Goal: Task Accomplishment & Management: Use online tool/utility

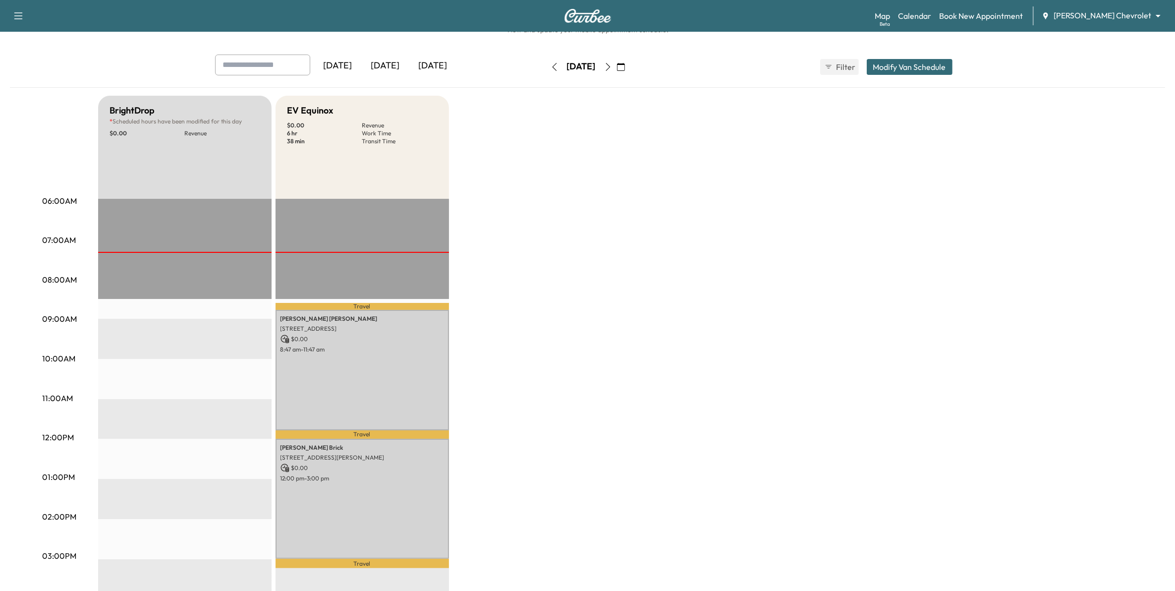
scroll to position [62, 0]
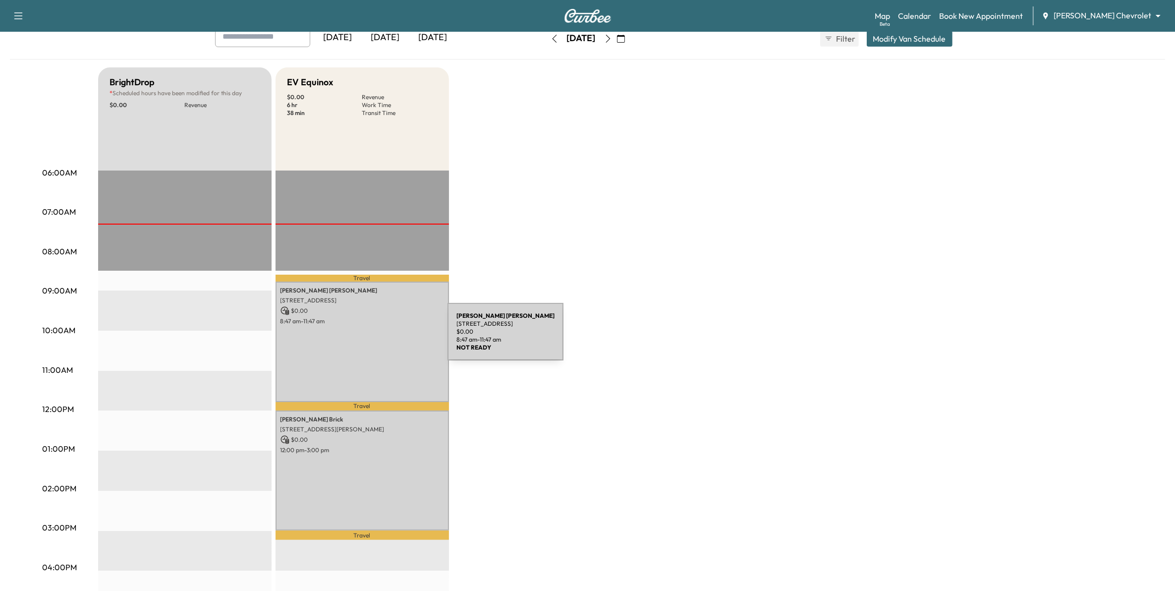
click at [373, 337] on div "[PERSON_NAME] [STREET_ADDRESS] $ 0.00 8:47 am - 11:47 am" at bounding box center [361, 341] width 173 height 120
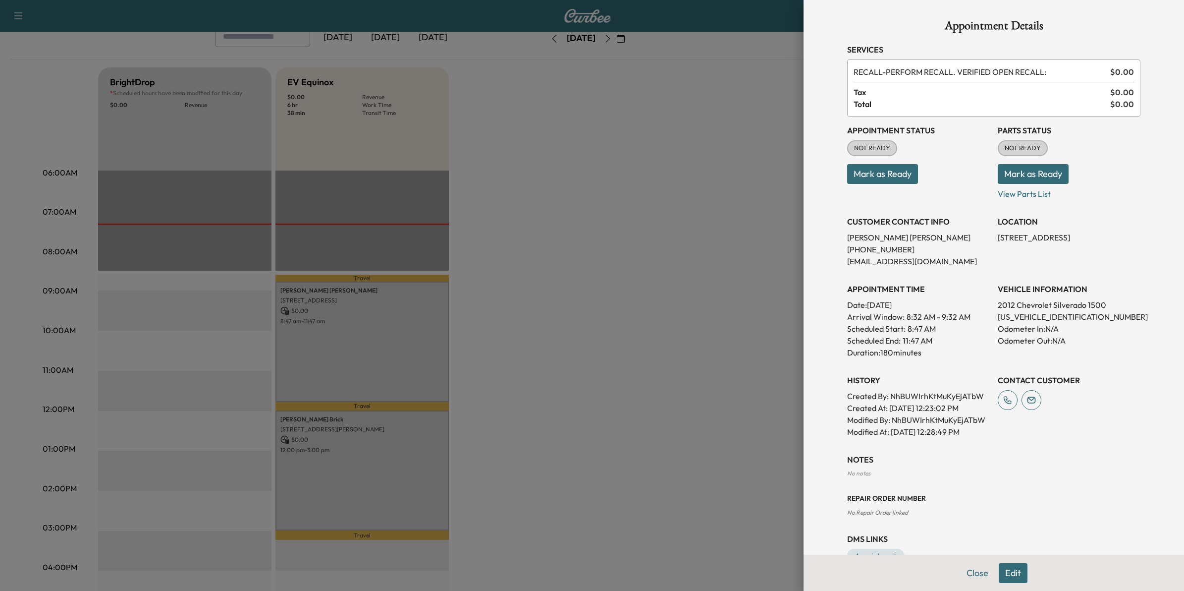
click at [659, 301] on div at bounding box center [592, 295] width 1184 height 591
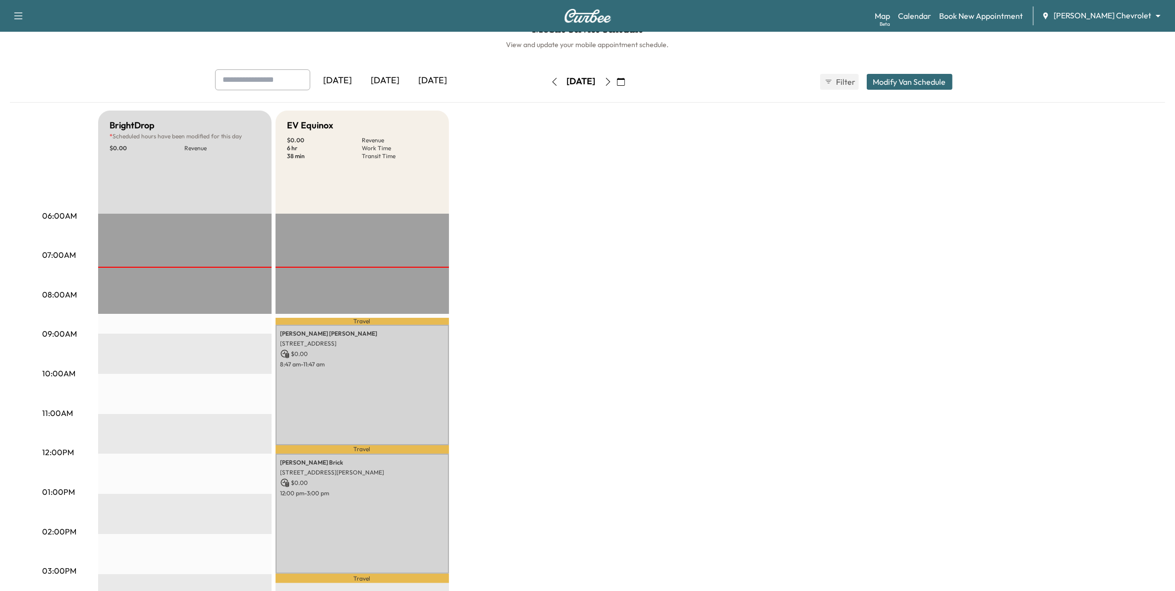
scroll to position [0, 0]
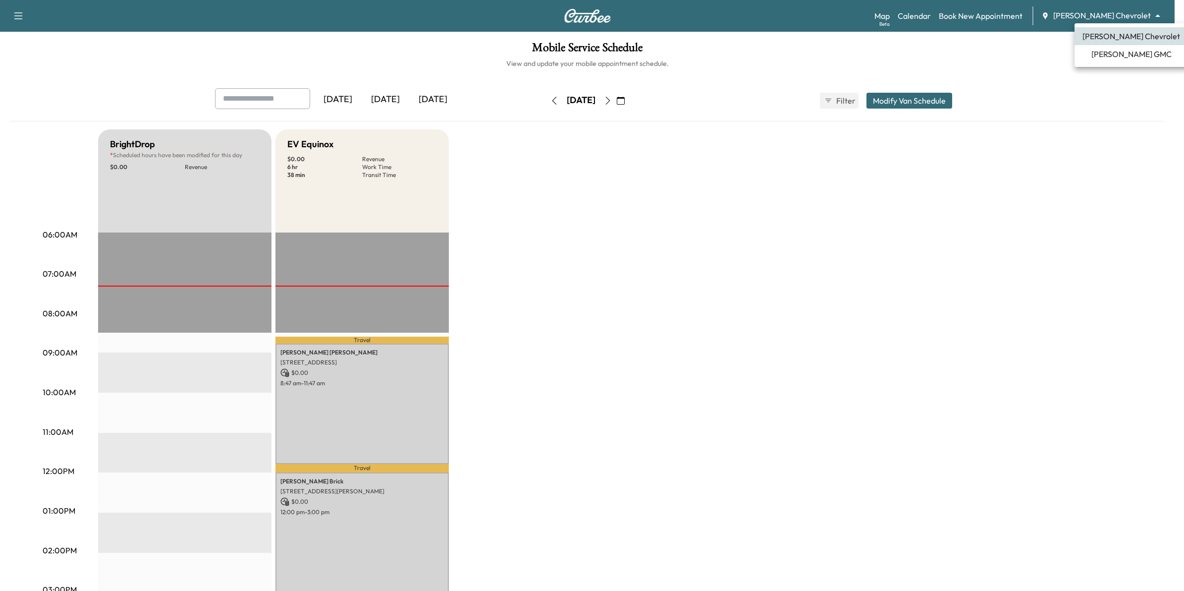
click at [1134, 12] on body "Support Log Out Map Beta Calendar Book New Appointment [PERSON_NAME] Chevrolet …" at bounding box center [592, 295] width 1184 height 591
click at [1122, 55] on span "[PERSON_NAME] GMC" at bounding box center [1132, 54] width 80 height 12
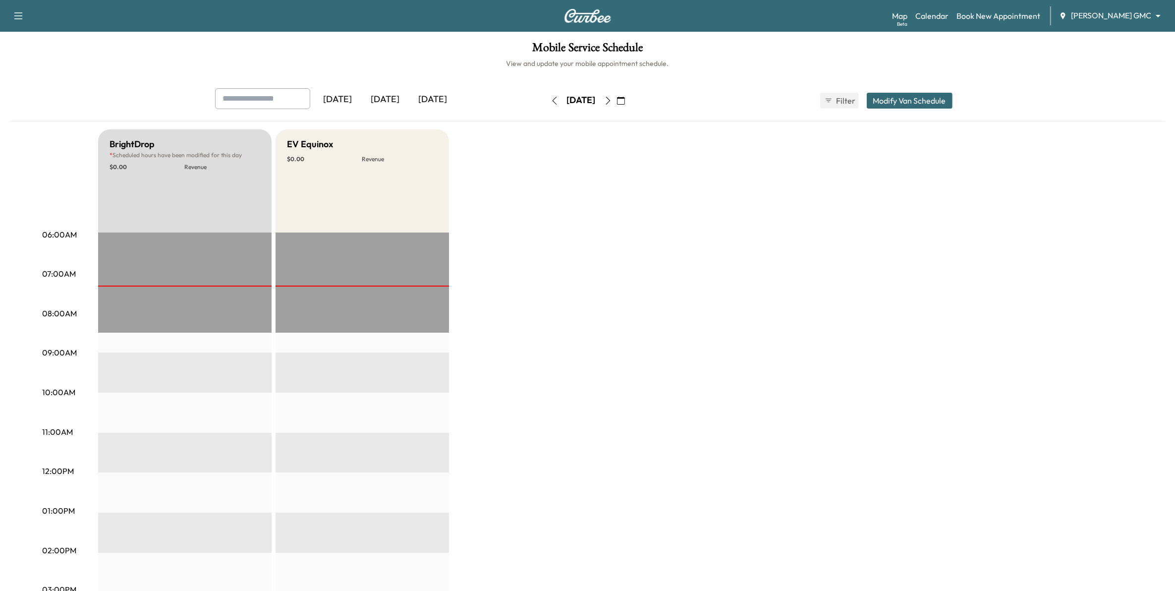
click at [1086, 16] on body "Support Log Out Map Beta Calendar Book New Appointment [PERSON_NAME] GMC ******…" at bounding box center [587, 295] width 1175 height 591
click at [1101, 23] on ul "[PERSON_NAME] Chevrolet [PERSON_NAME] GMC" at bounding box center [1131, 45] width 113 height 44
click at [1098, 31] on span "[PERSON_NAME] Chevrolet" at bounding box center [1132, 36] width 98 height 12
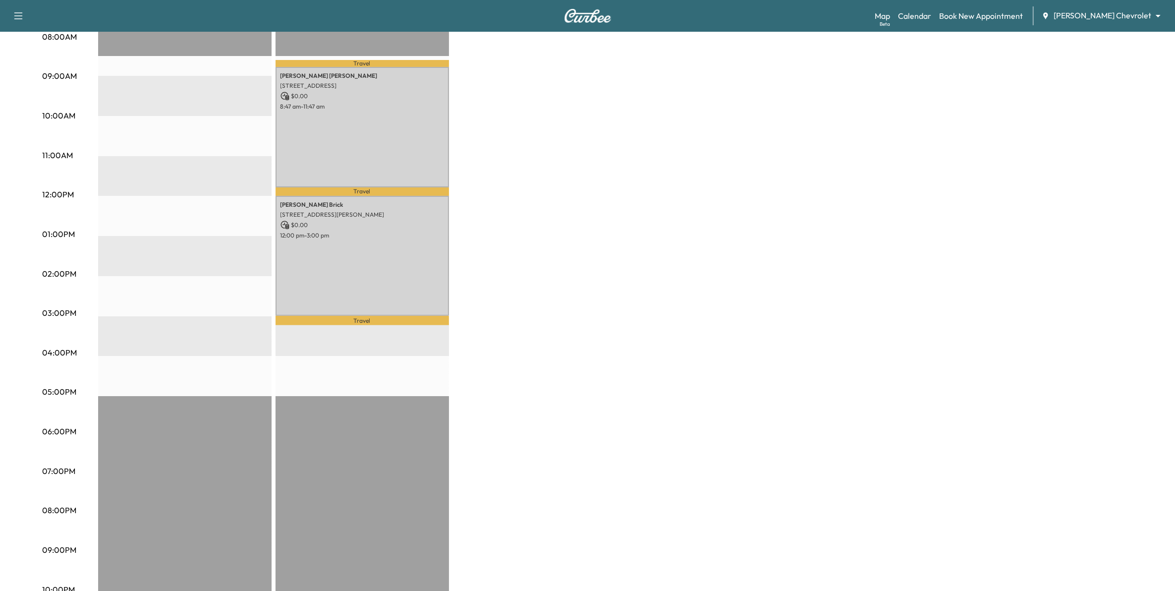
scroll to position [291, 0]
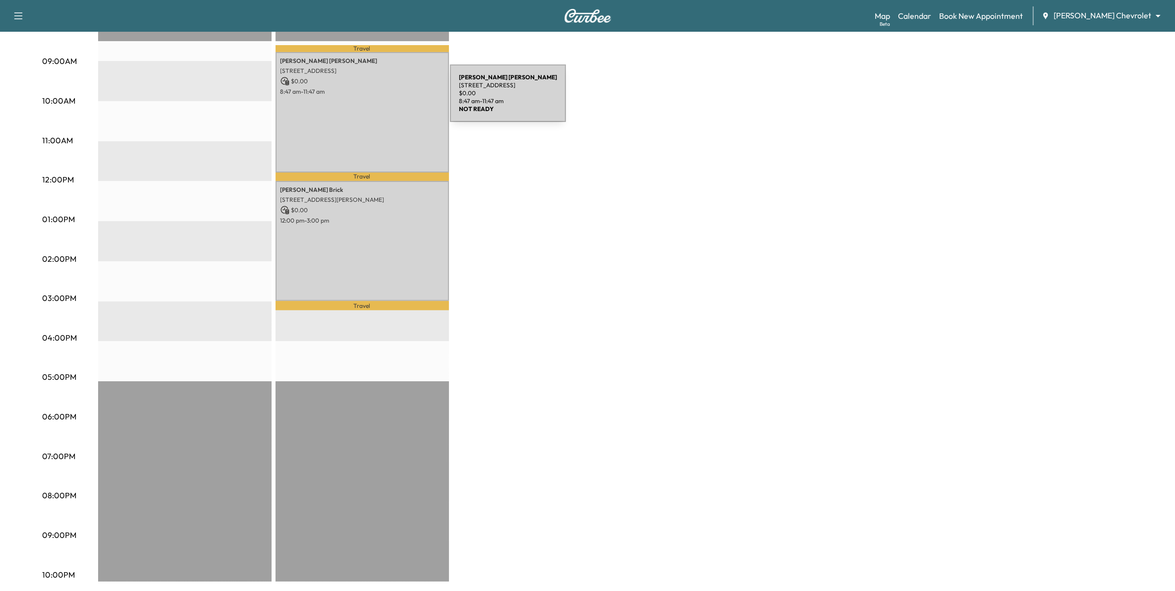
click at [376, 99] on div "[PERSON_NAME] [STREET_ADDRESS] $ 0.00 8:47 am - 11:47 am" at bounding box center [361, 112] width 173 height 120
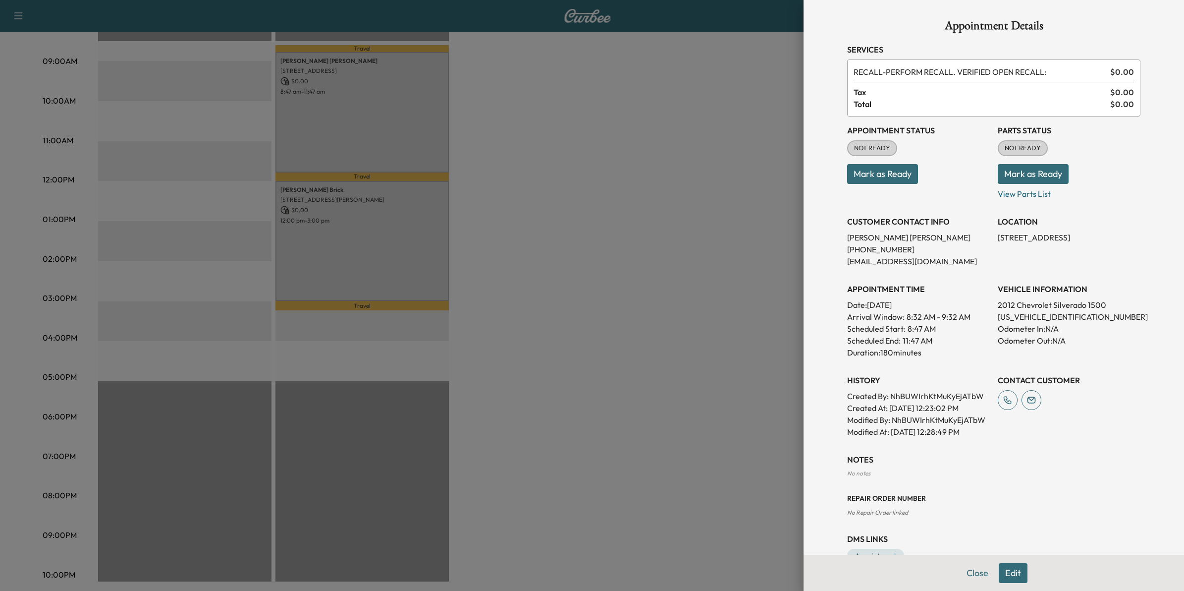
click at [877, 176] on button "Mark as Ready" at bounding box center [882, 174] width 71 height 20
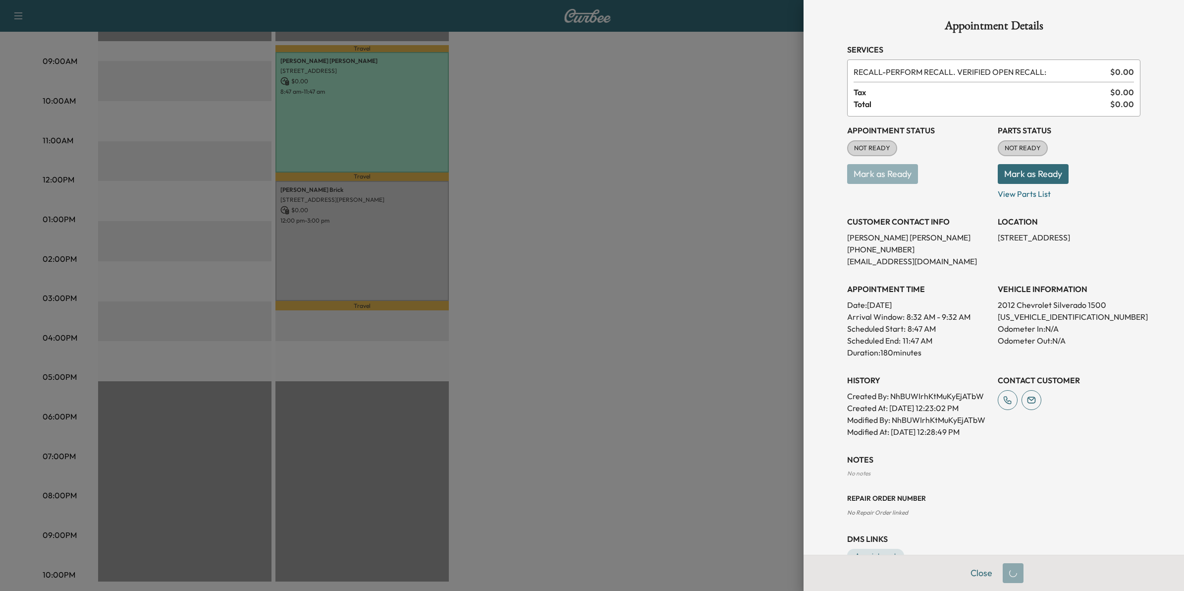
click at [390, 239] on div at bounding box center [592, 295] width 1184 height 591
click at [960, 571] on button "Close" at bounding box center [977, 573] width 35 height 20
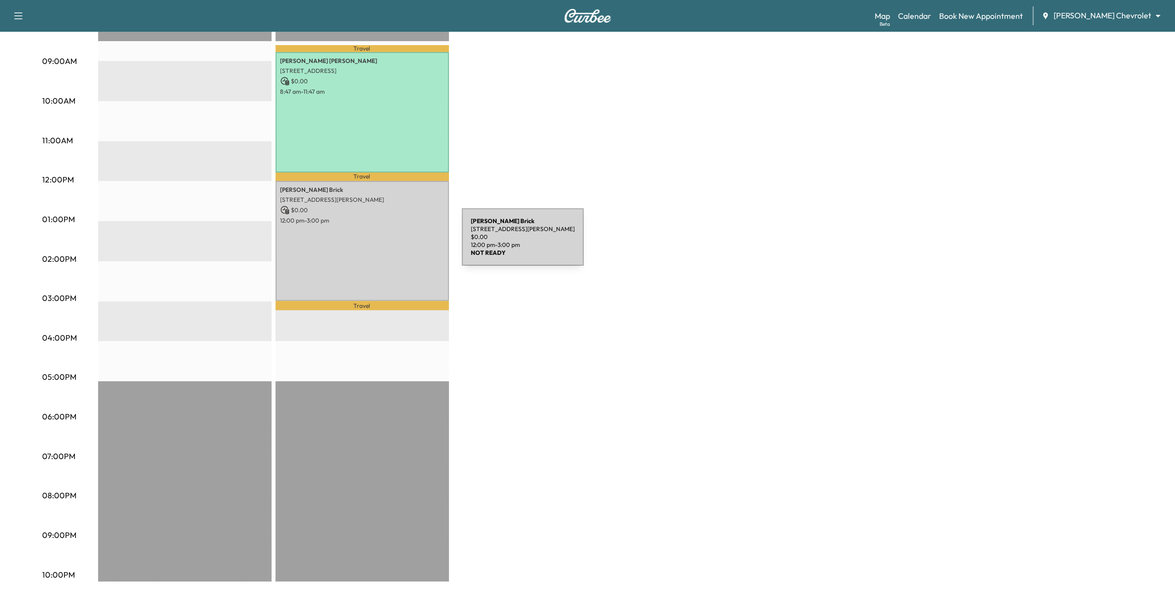
click at [387, 243] on div "[PERSON_NAME] [STREET_ADDRESS][PERSON_NAME][PERSON_NAME] $ 0.00 12:00 pm - 3:00…" at bounding box center [361, 241] width 173 height 120
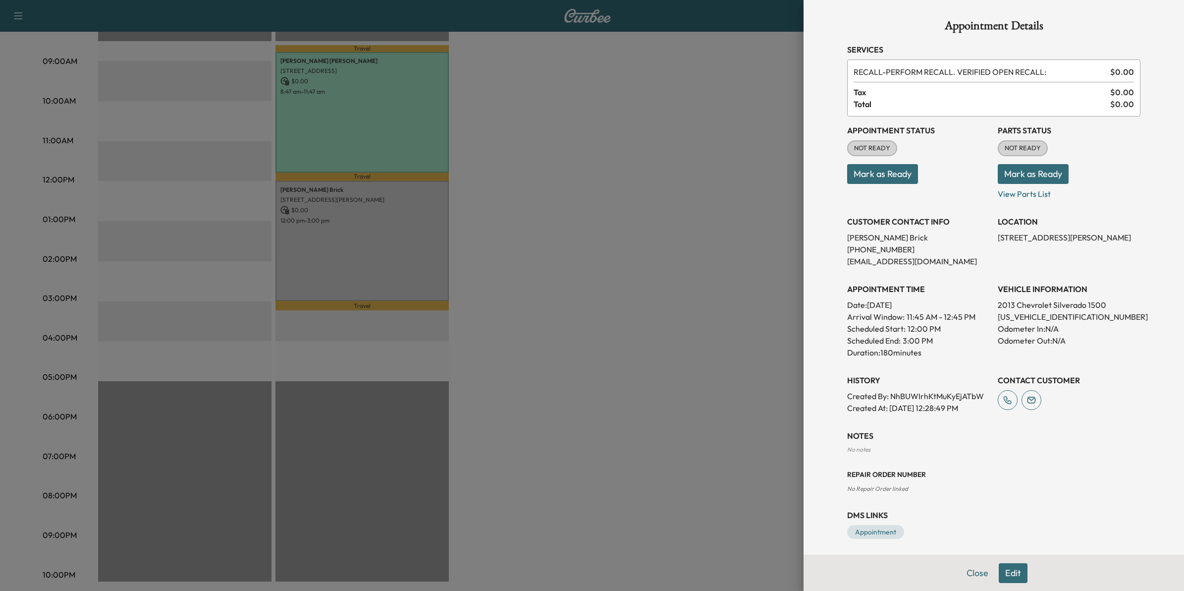
click at [885, 178] on button "Mark as Ready" at bounding box center [882, 174] width 71 height 20
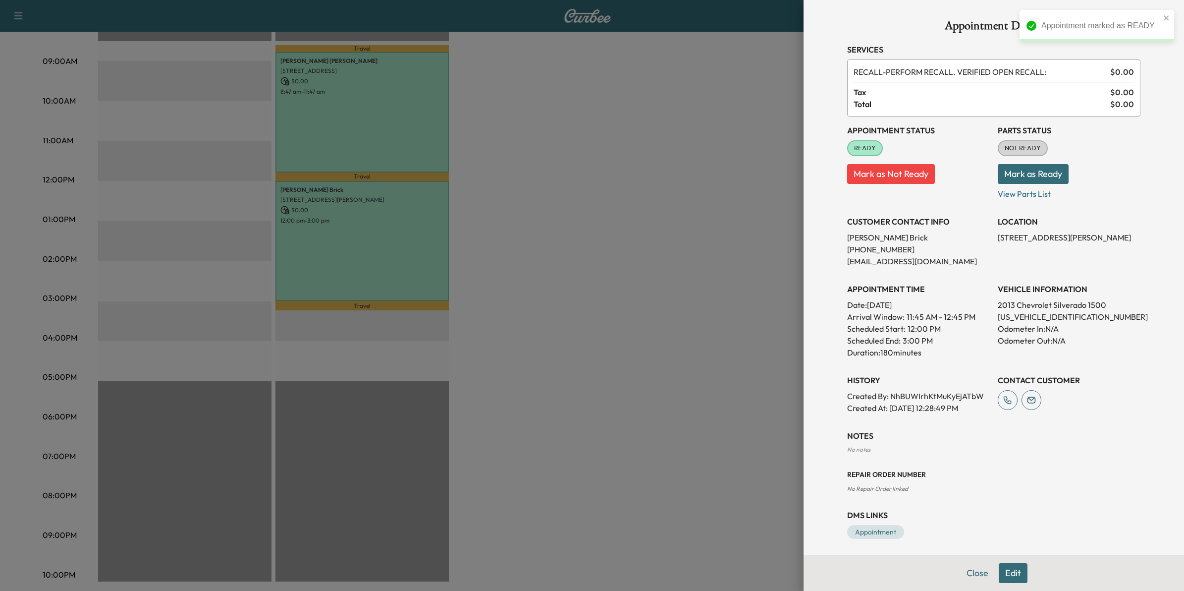
click at [695, 196] on div at bounding box center [592, 295] width 1184 height 591
